Goal: Complete application form

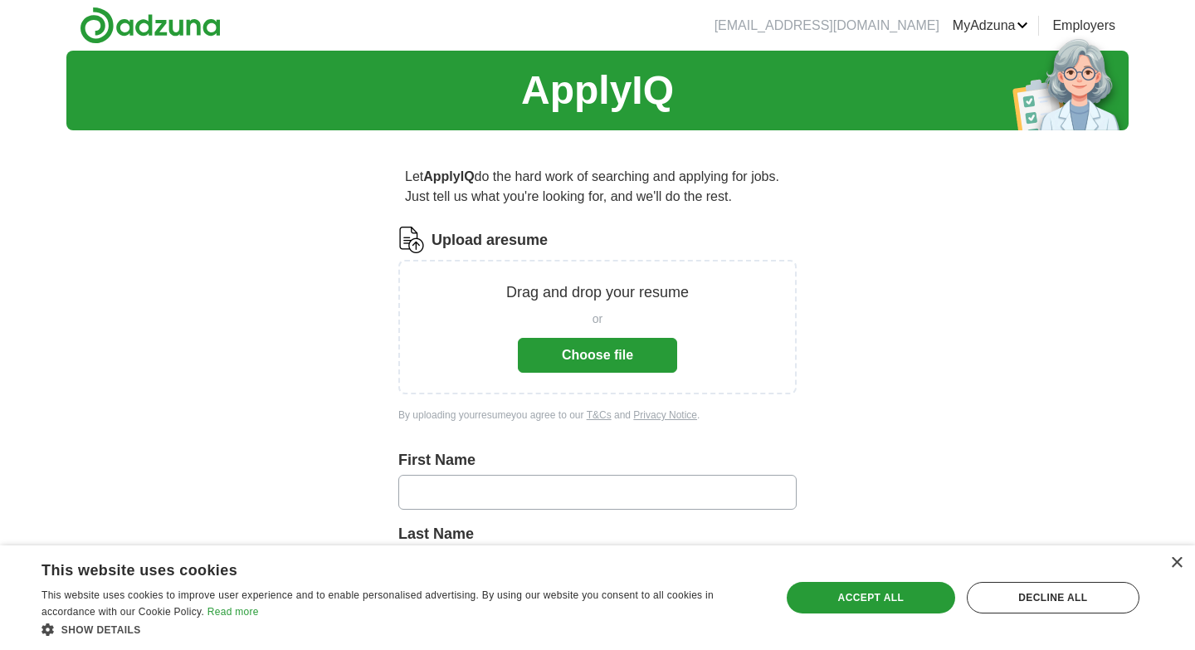
click at [576, 354] on button "Choose file" at bounding box center [597, 355] width 159 height 35
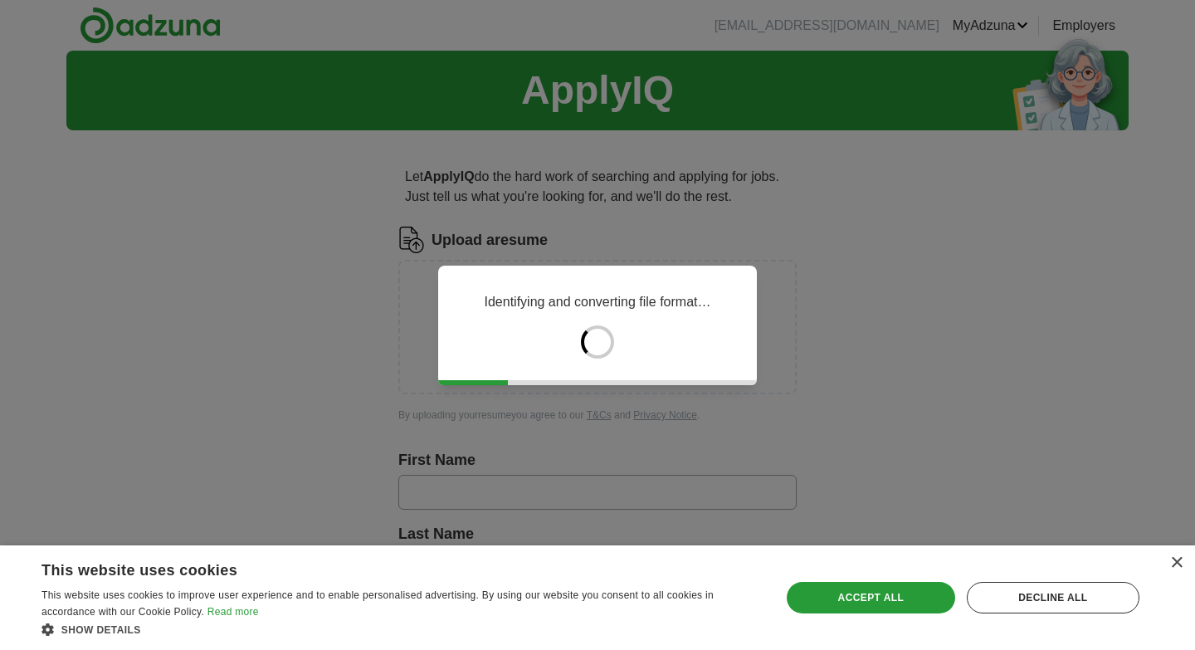
click at [1168, 564] on div "×" at bounding box center [1172, 564] width 21 height 12
click at [1170, 564] on div "×" at bounding box center [1176, 563] width 12 height 12
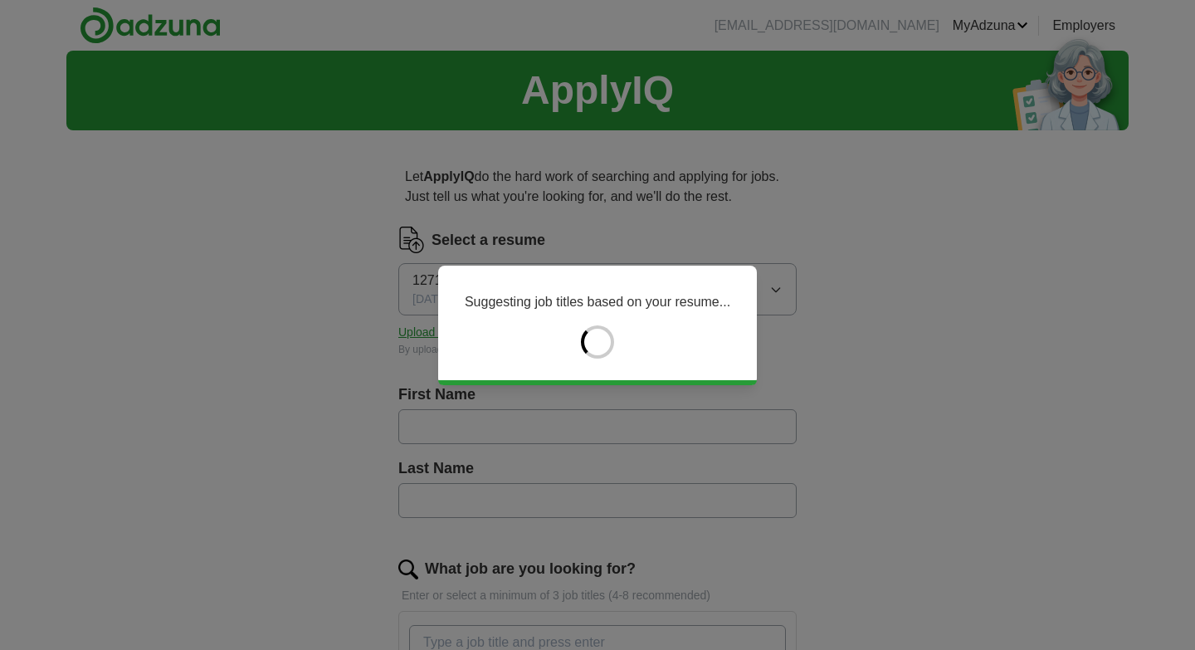
type input "******"
type input "*****"
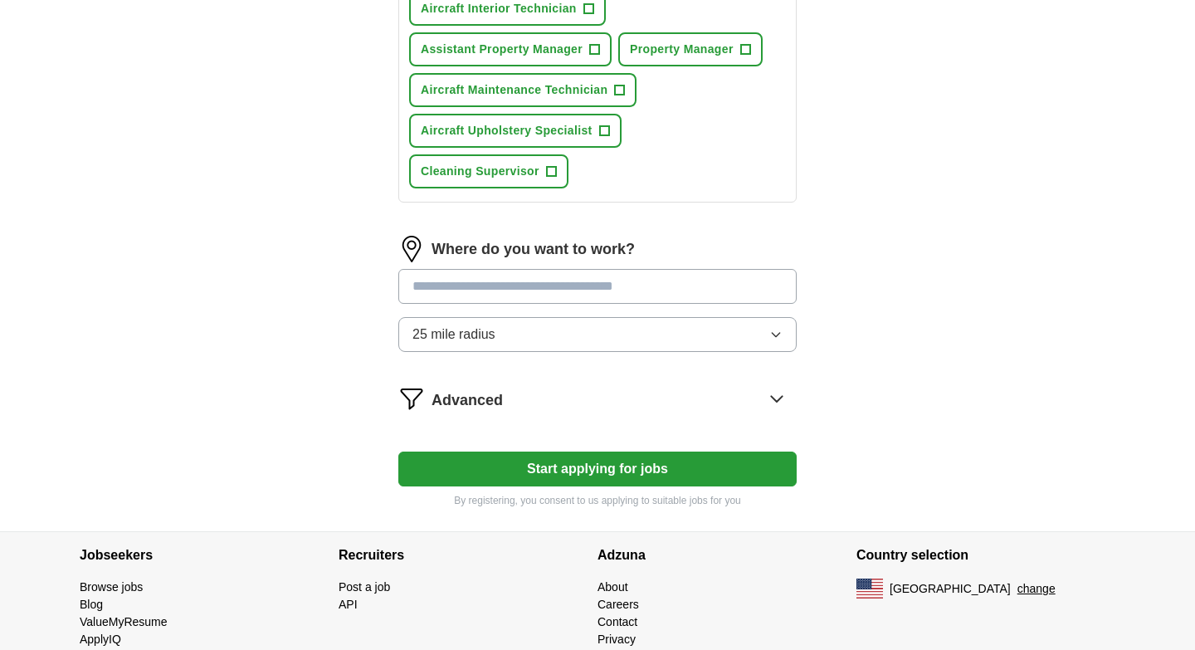
scroll to position [764, 0]
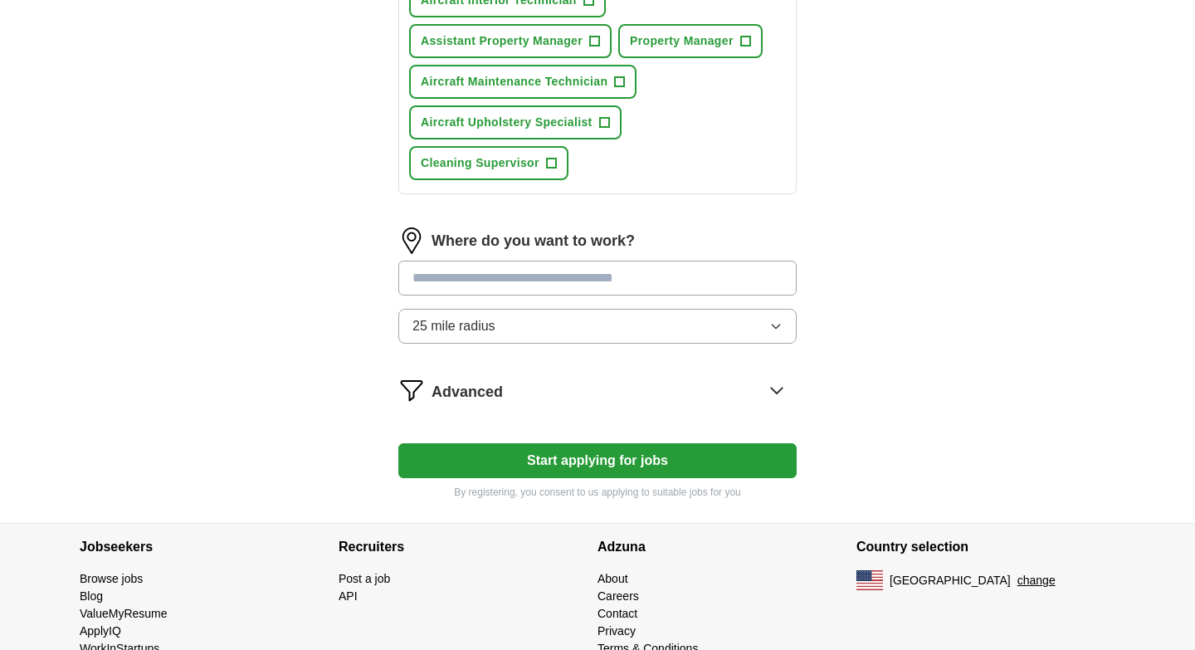
click at [559, 261] on input at bounding box center [597, 278] width 398 height 35
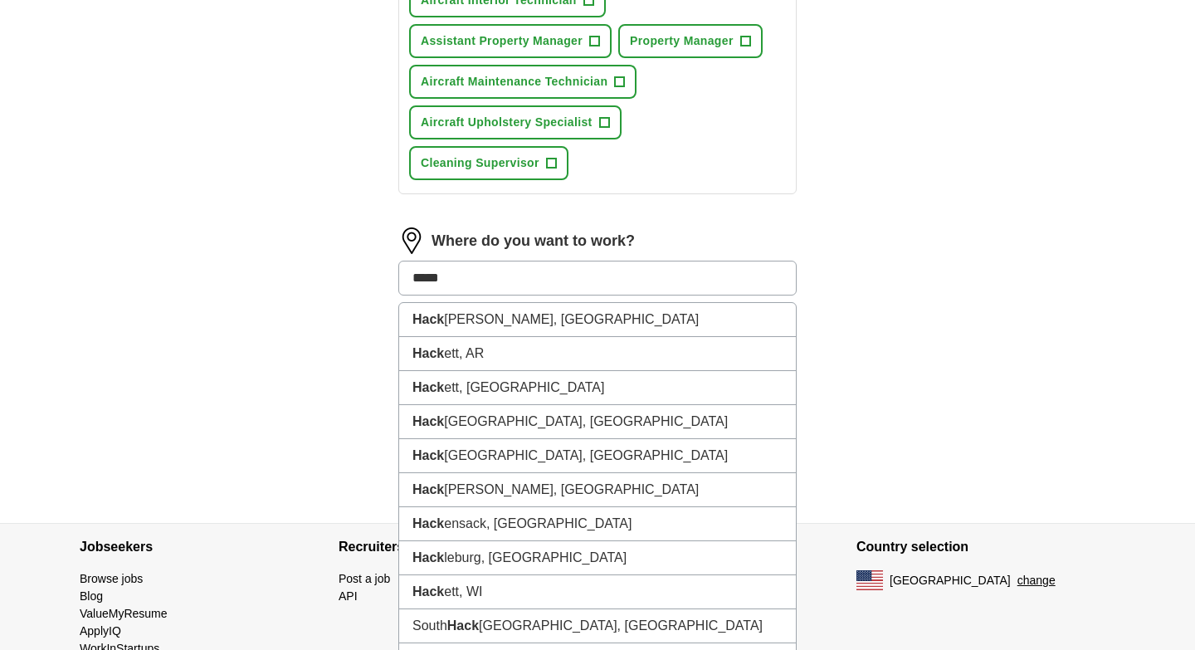
type input "******"
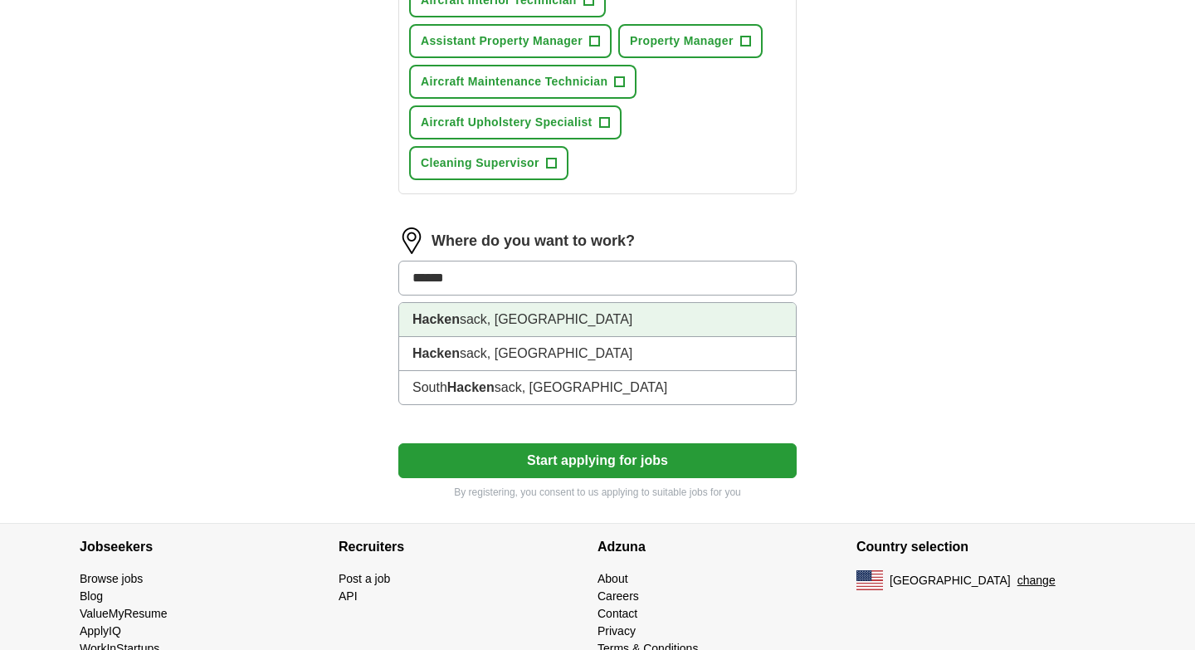
click at [546, 303] on li "Hacken sack, [GEOGRAPHIC_DATA]" at bounding box center [597, 320] width 397 height 34
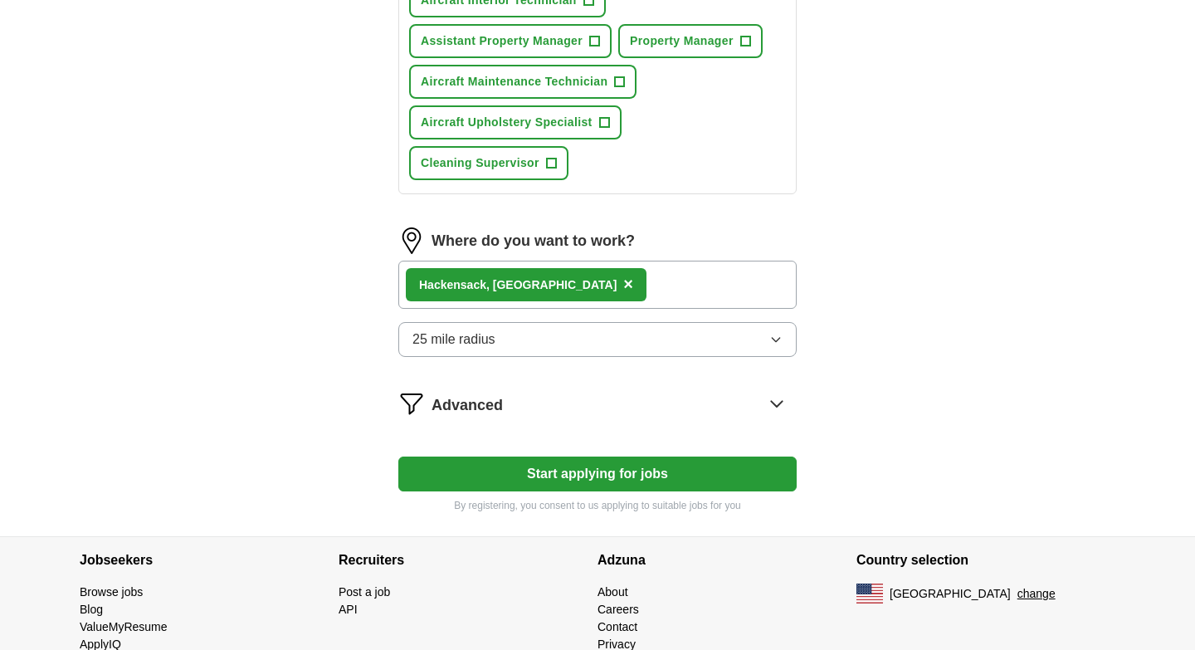
click at [542, 322] on button "25 mile radius" at bounding box center [597, 339] width 398 height 35
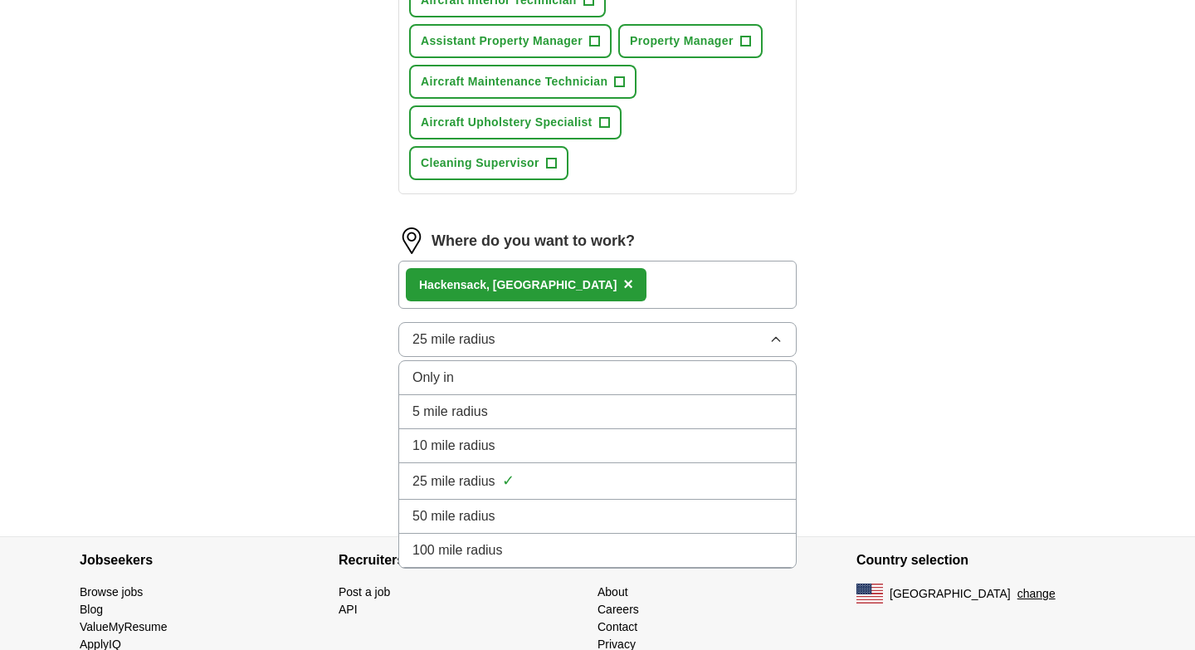
click at [526, 436] on div "10 mile radius" at bounding box center [597, 446] width 370 height 20
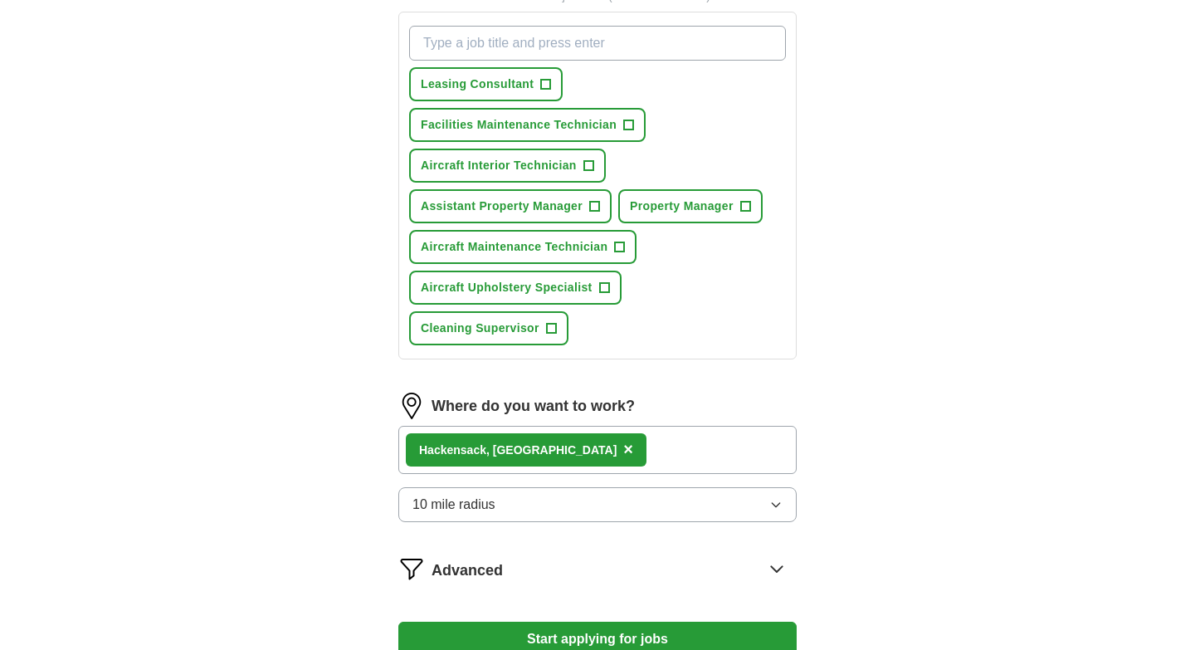
scroll to position [636, 0]
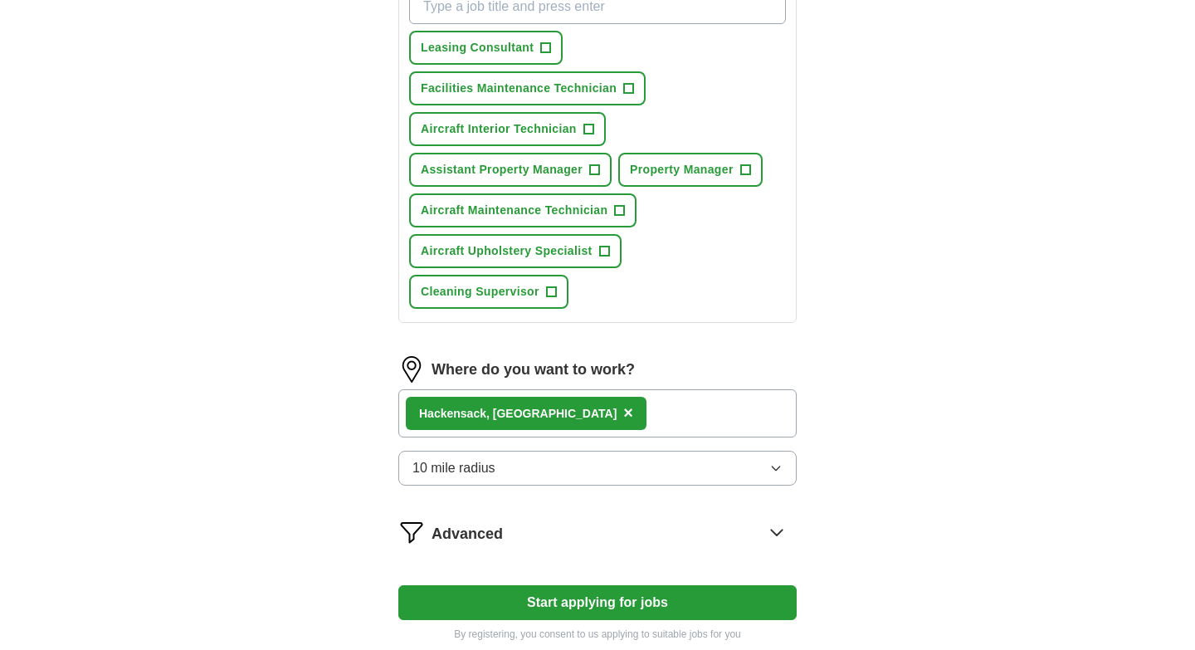
click at [538, 585] on button "Start applying for jobs" at bounding box center [597, 602] width 398 height 35
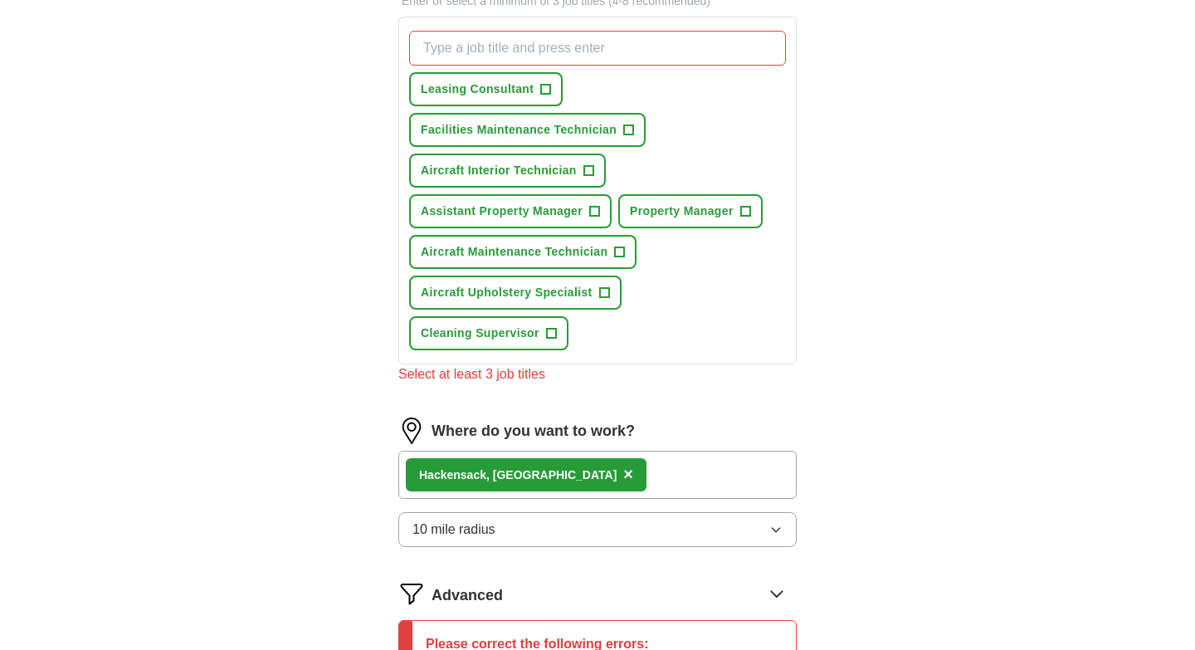
scroll to position [598, 0]
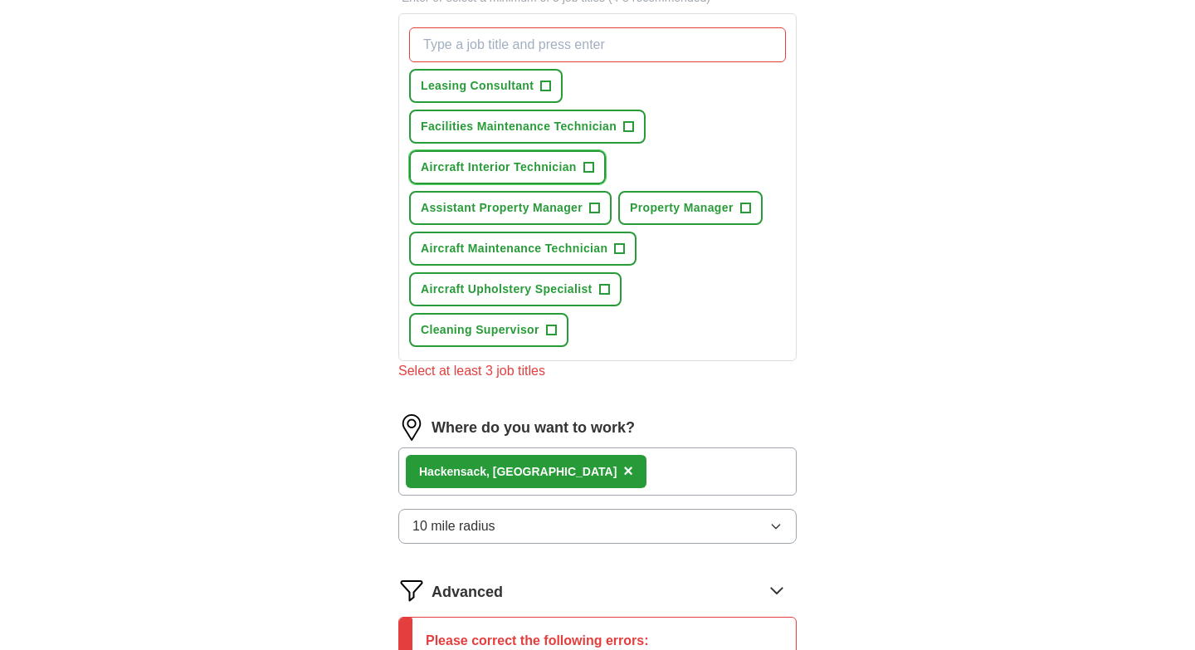
click at [590, 174] on span "+" at bounding box center [588, 167] width 10 height 13
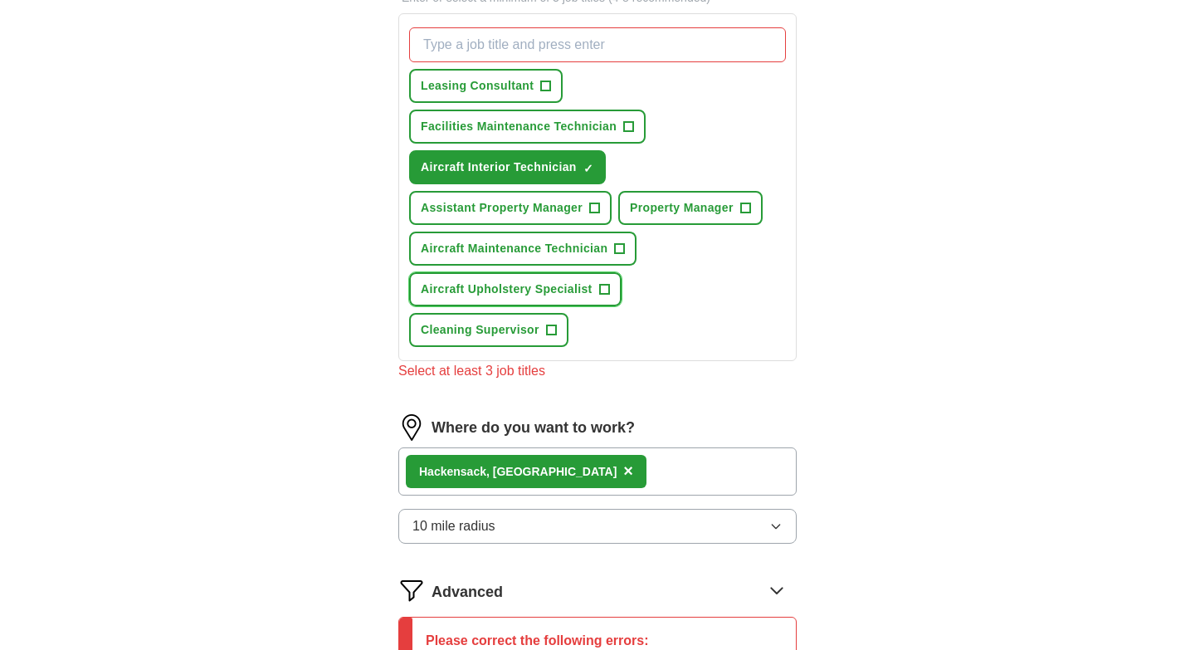
click at [607, 286] on span "+" at bounding box center [604, 289] width 10 height 13
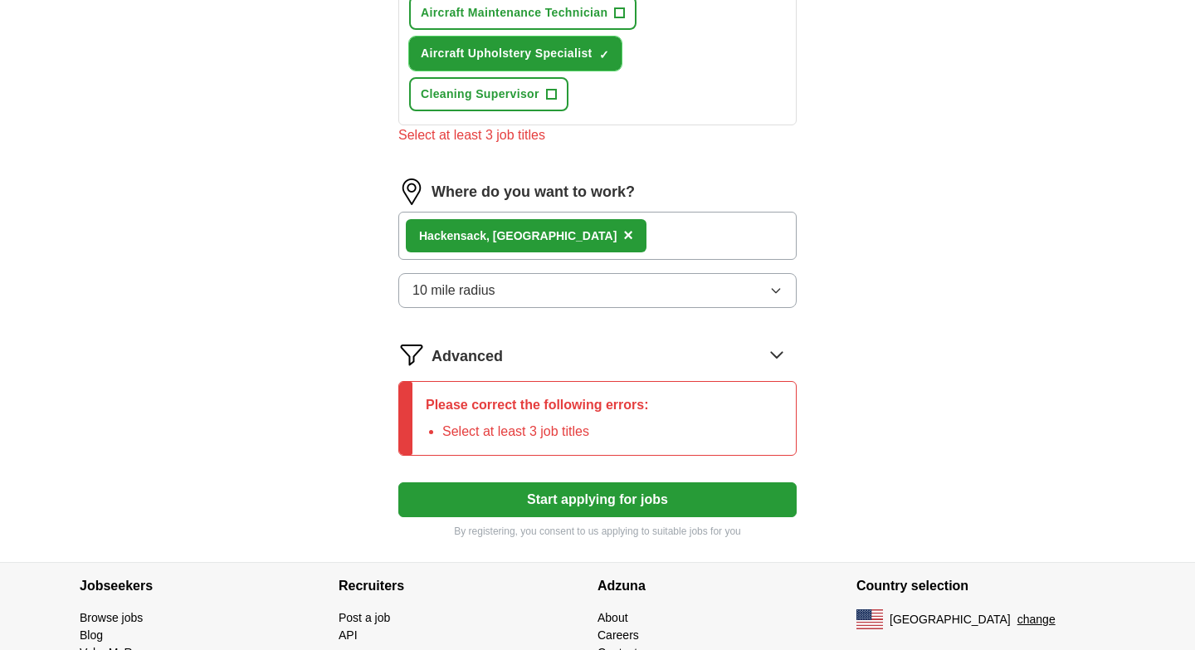
scroll to position [854, 0]
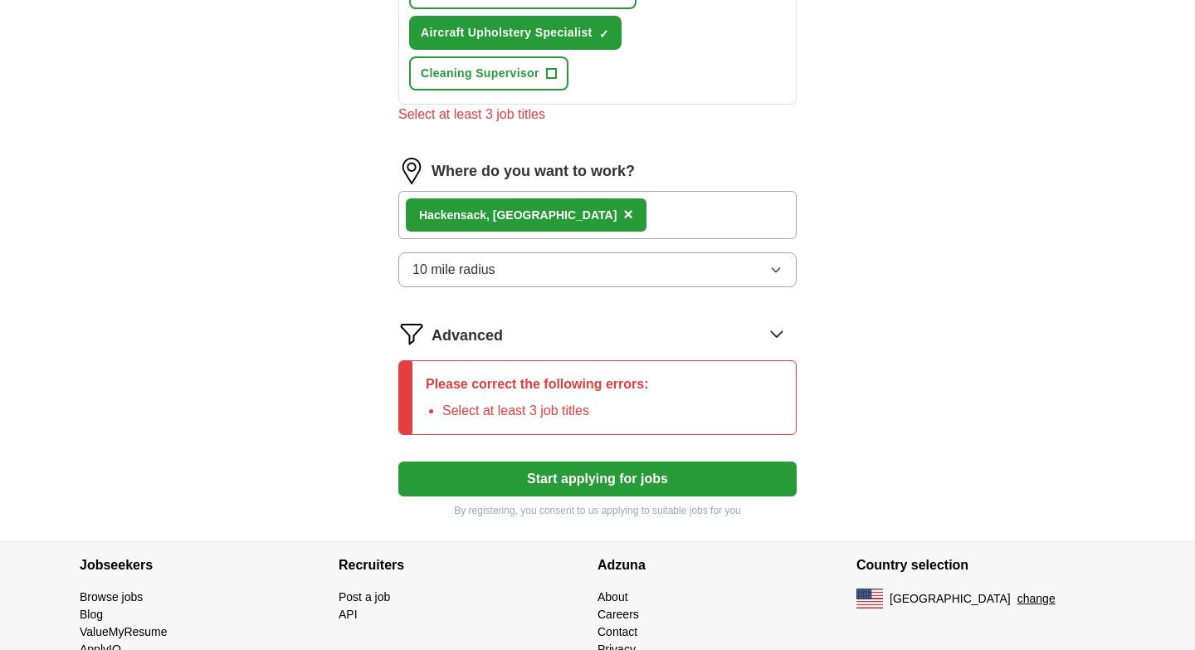
click at [568, 461] on button "Start applying for jobs" at bounding box center [597, 478] width 398 height 35
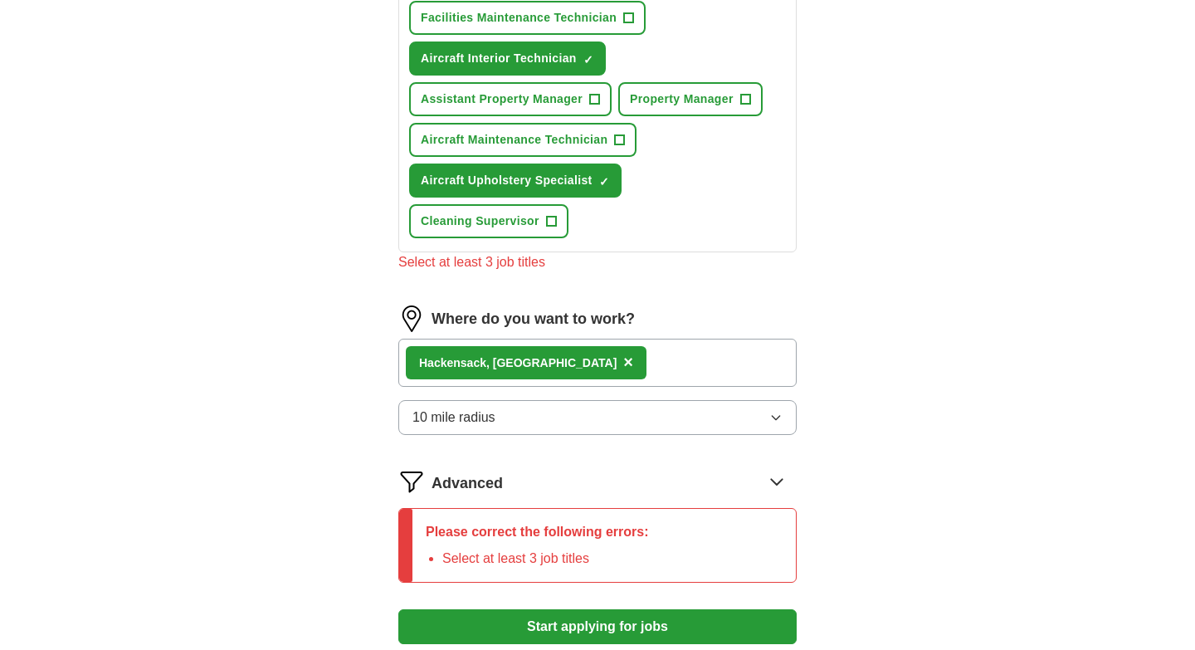
scroll to position [695, 0]
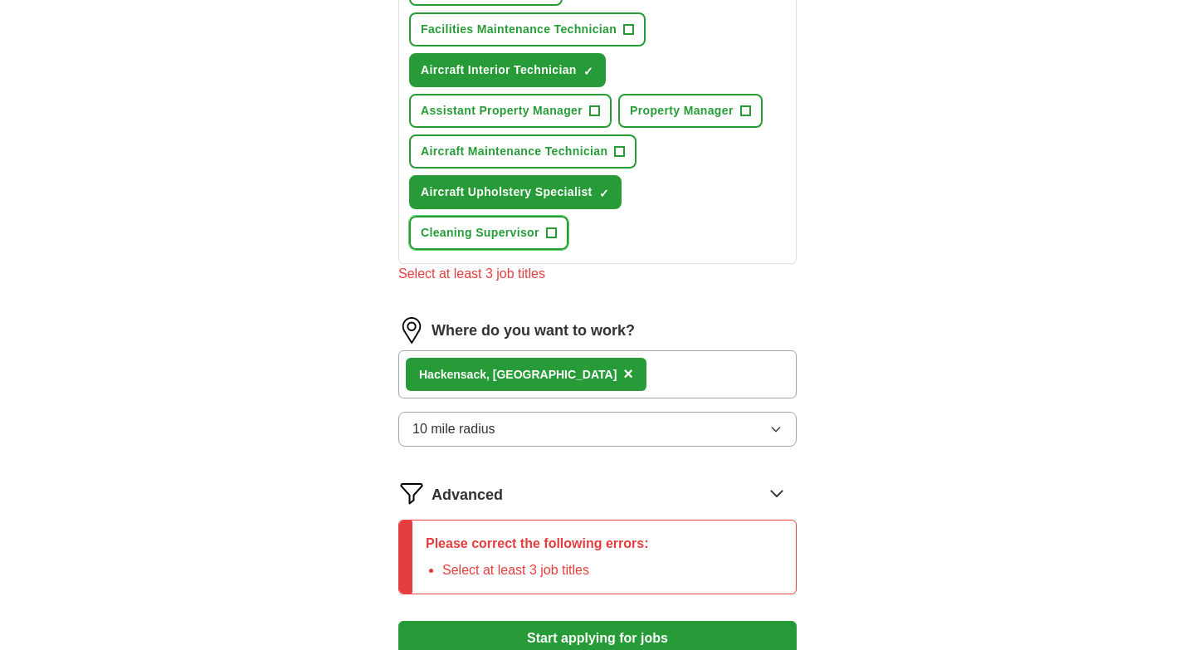
click at [569, 216] on button "Cleaning Supervisor +" at bounding box center [488, 233] width 159 height 34
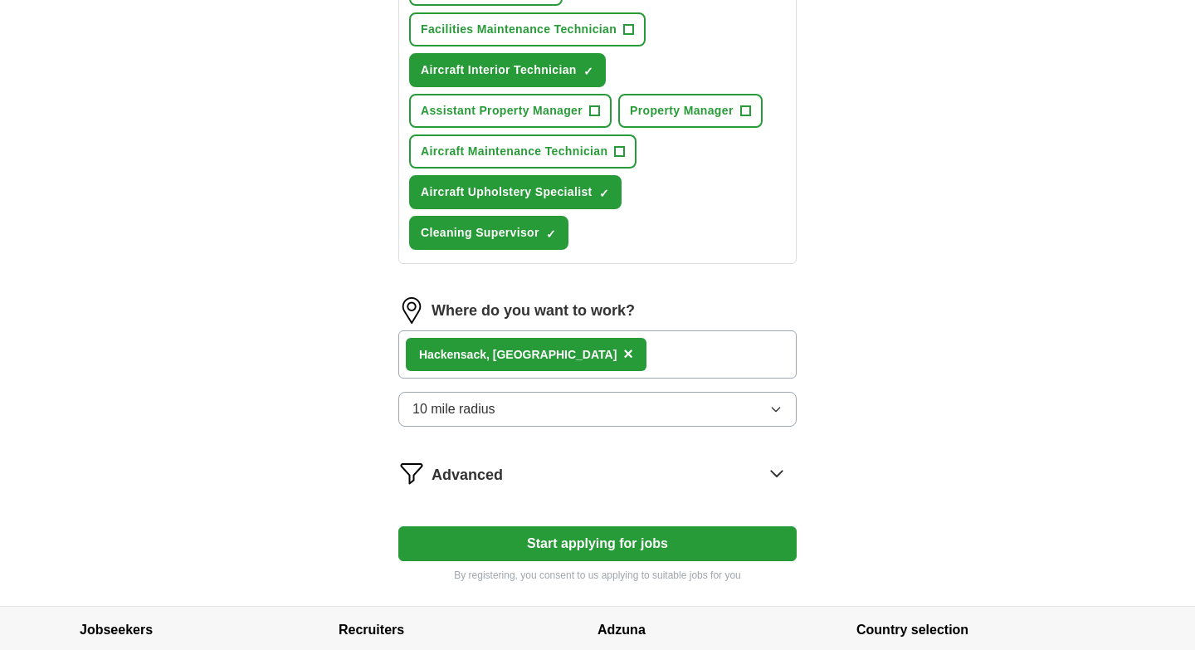
click at [617, 526] on button "Start applying for jobs" at bounding box center [597, 543] width 398 height 35
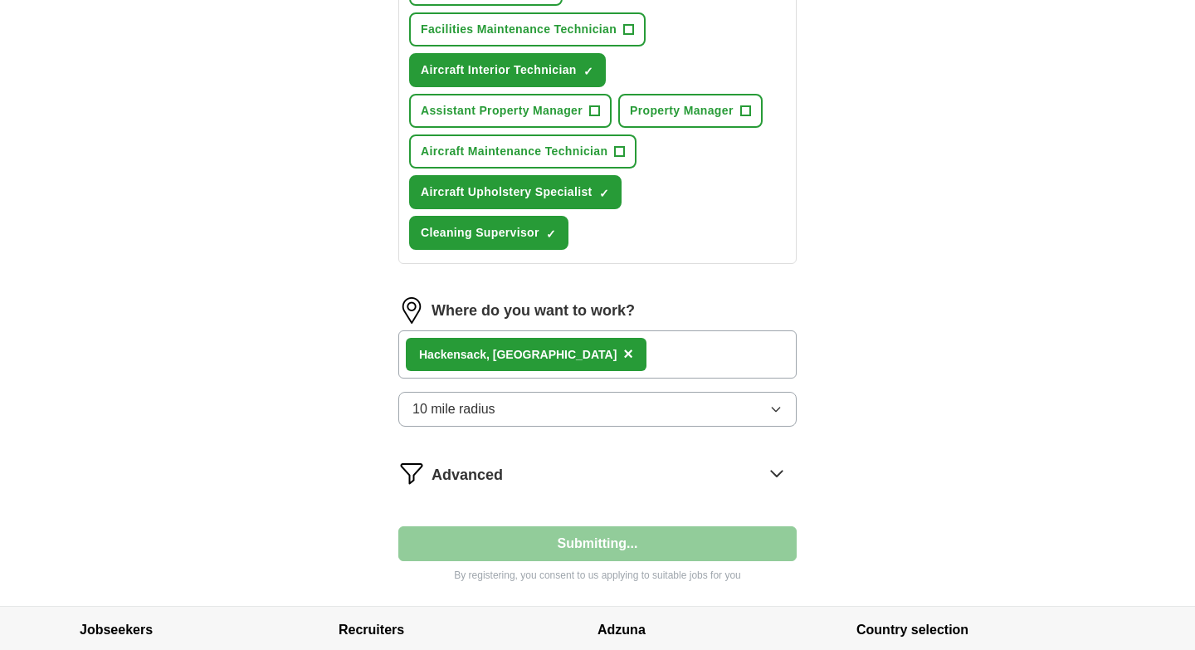
select select "**"
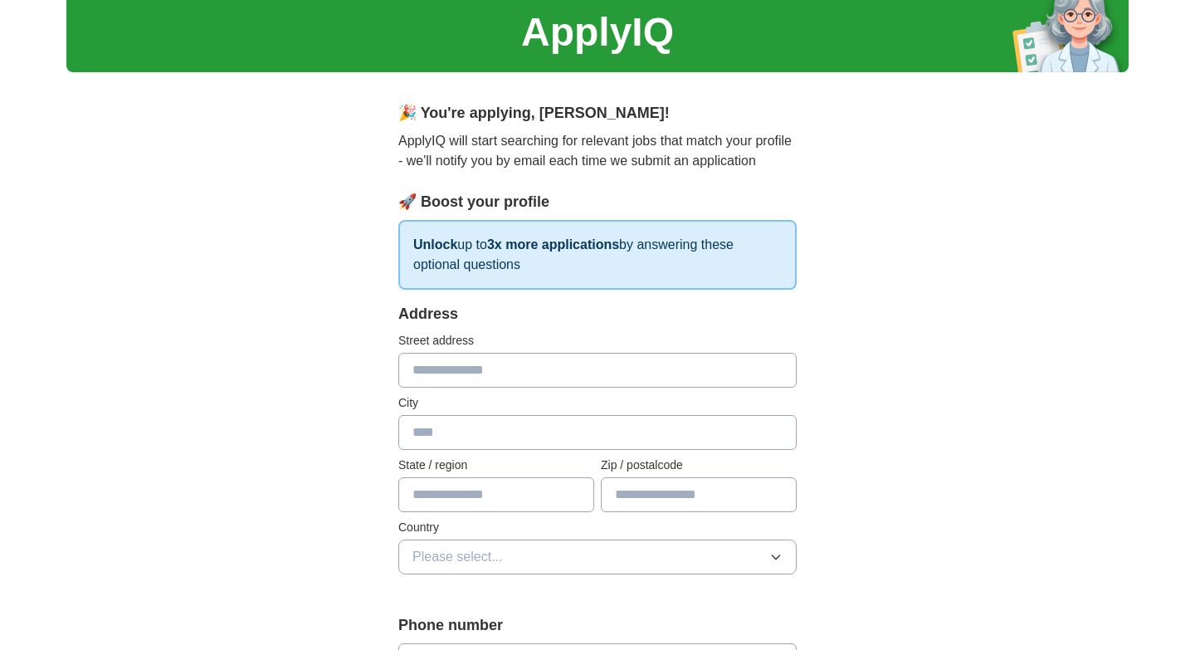
scroll to position [0, 0]
